Goal: Navigation & Orientation: Find specific page/section

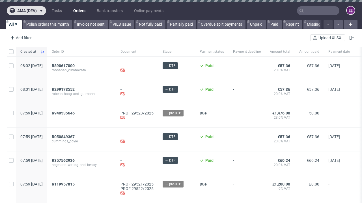
click at [26, 11] on span "ama (dev)" at bounding box center [26, 11] width 19 height 4
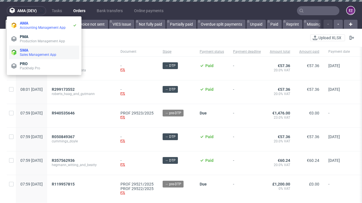
click at [44, 53] on span "Sales Management App" at bounding box center [48, 55] width 57 height 5
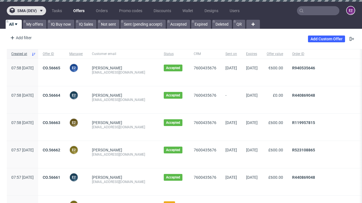
click at [26, 11] on span "sma (dev)" at bounding box center [26, 11] width 19 height 4
